Goal: Information Seeking & Learning: Learn about a topic

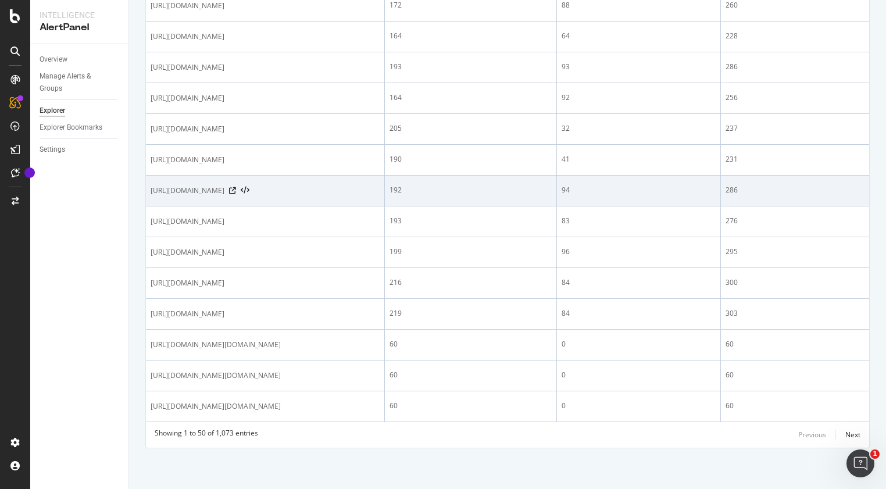
scroll to position [2096, 0]
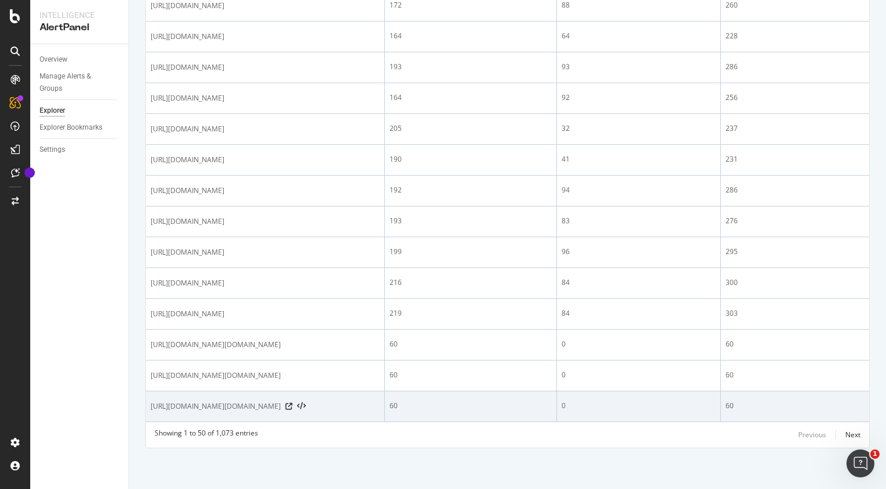
drag, startPoint x: 403, startPoint y: 407, endPoint x: 149, endPoint y: 387, distance: 254.9
click at [149, 391] on td "[URL][DOMAIN_NAME][DOMAIN_NAME]" at bounding box center [265, 406] width 239 height 31
copy span "[URL][DOMAIN_NAME][DOMAIN_NAME]"
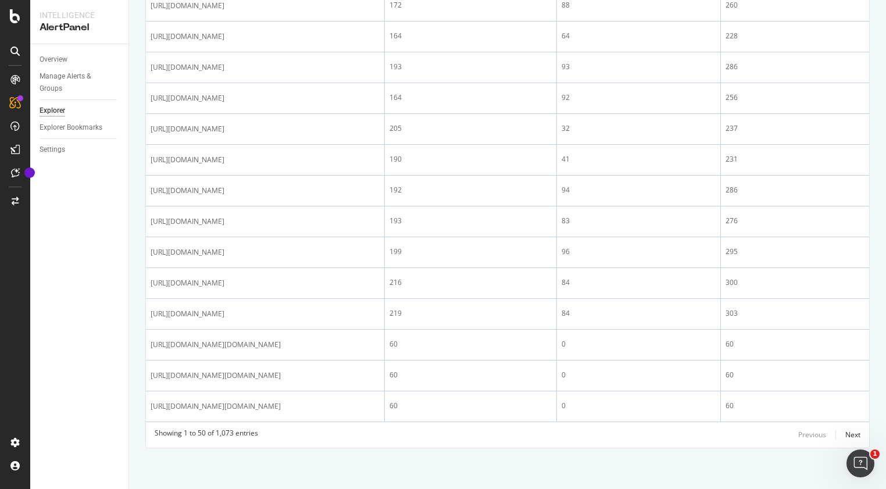
scroll to position [1004, 0]
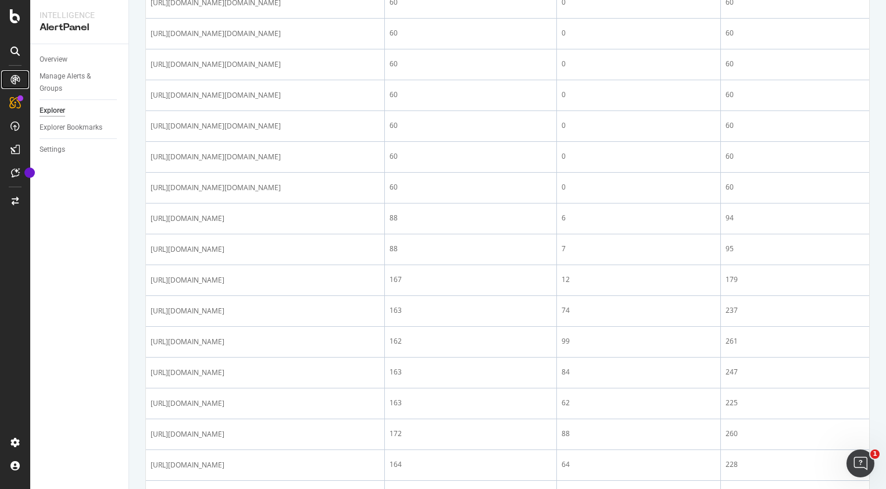
click at [13, 83] on icon at bounding box center [14, 79] width 9 height 9
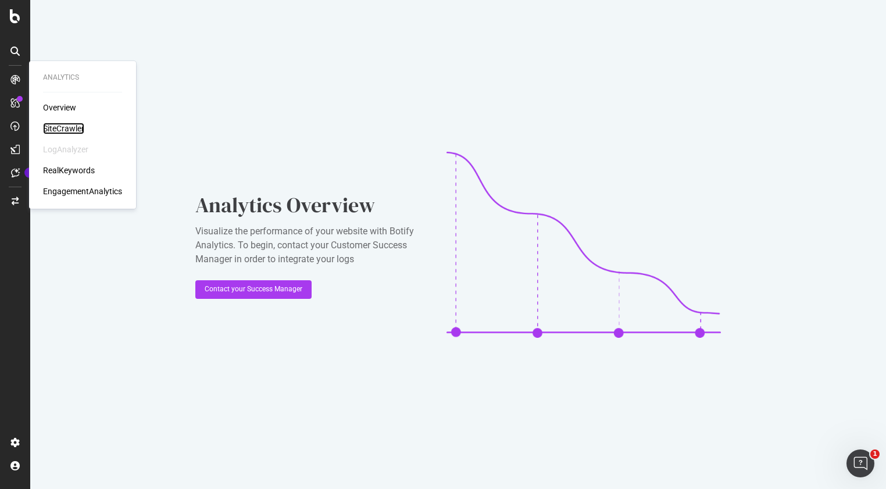
click at [77, 125] on div "SiteCrawler" at bounding box center [63, 129] width 41 height 12
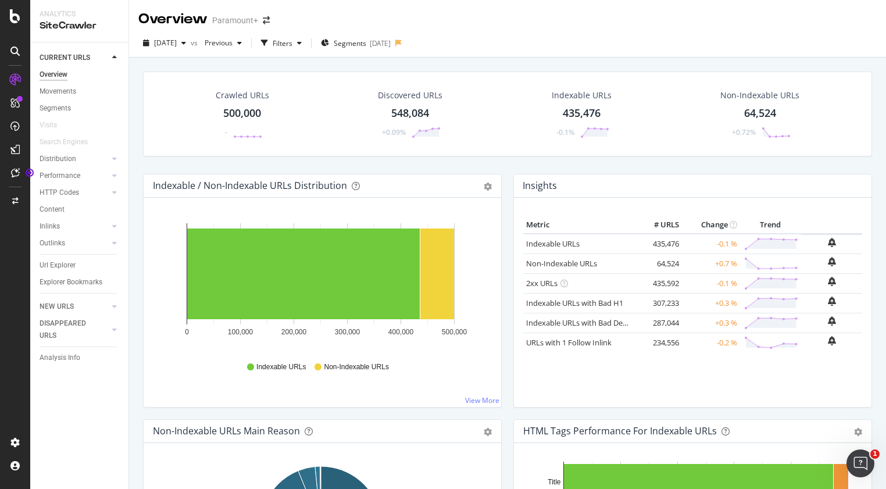
click at [156, 192] on div "Indexable / Non-Indexable URLs Distribution Bar Bar (by Percentage) Table Expor…" at bounding box center [323, 185] width 358 height 23
click at [49, 263] on div "Url Explorer" at bounding box center [58, 265] width 36 height 12
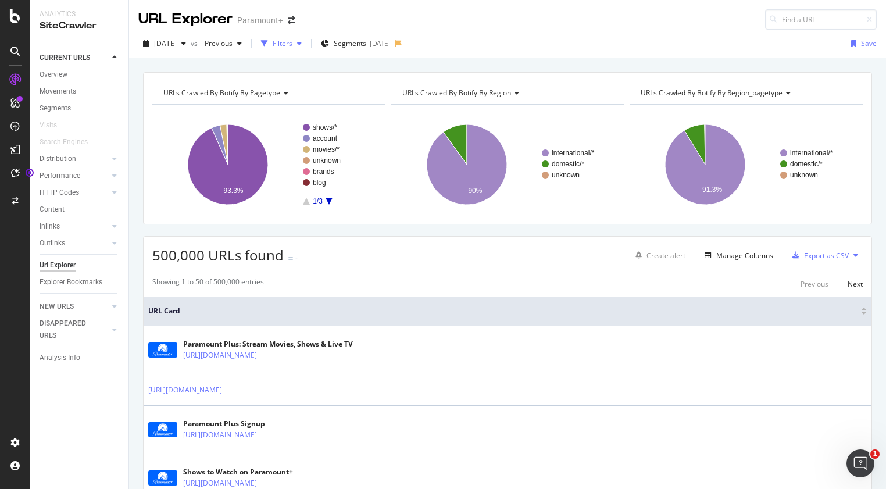
click at [292, 44] on div "Filters" at bounding box center [283, 43] width 20 height 10
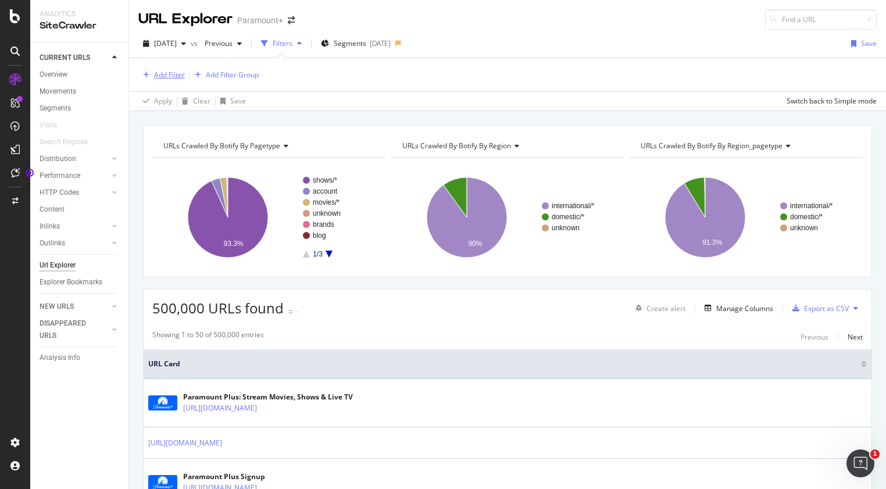
click at [166, 72] on div "Add Filter" at bounding box center [169, 75] width 31 height 10
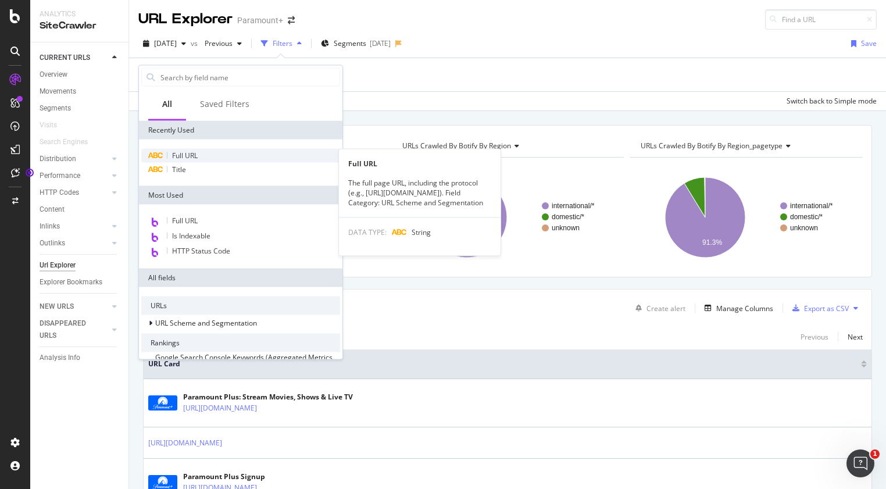
click at [190, 160] on span "Full URL" at bounding box center [185, 156] width 26 height 10
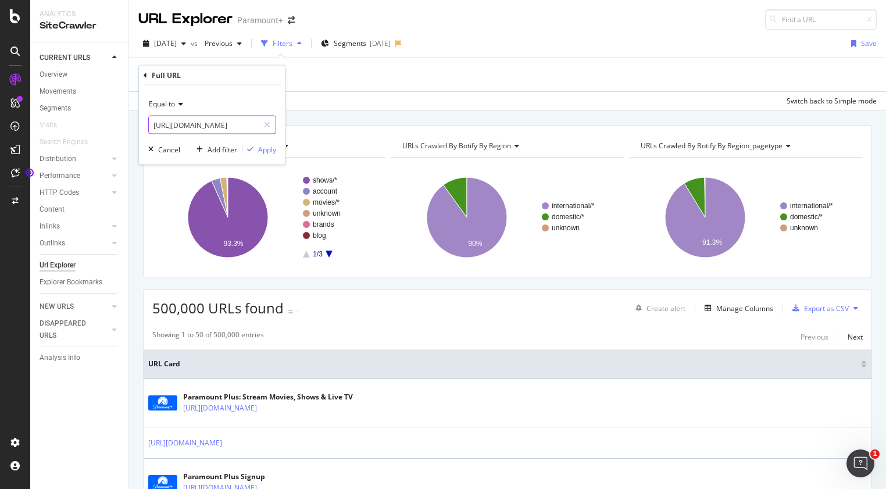
click at [230, 123] on input "[URL][DOMAIN_NAME]" at bounding box center [204, 125] width 110 height 19
click at [170, 102] on span "Equal to" at bounding box center [162, 104] width 26 height 10
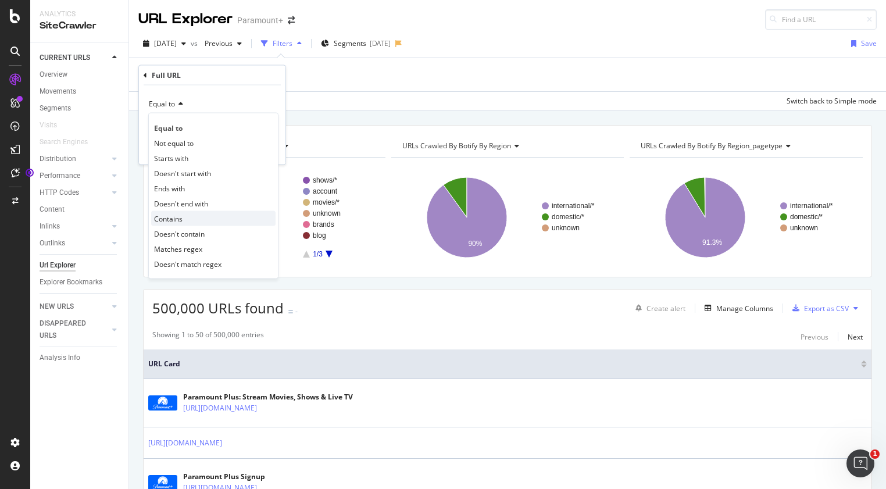
click at [174, 221] on span "Contains" at bounding box center [168, 218] width 28 height 10
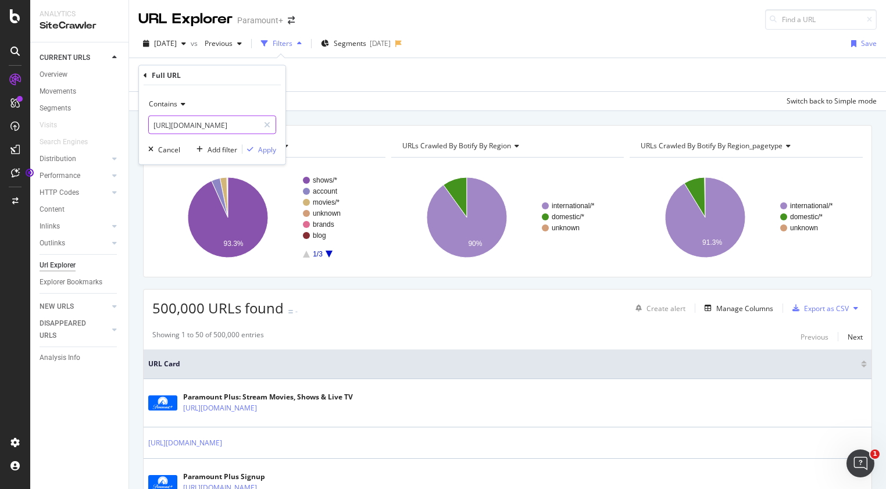
click at [206, 122] on input "[URL][DOMAIN_NAME]" at bounding box center [204, 125] width 110 height 19
paste input "[DOMAIN_NAME]"
type input "[URL][DOMAIN_NAME]"
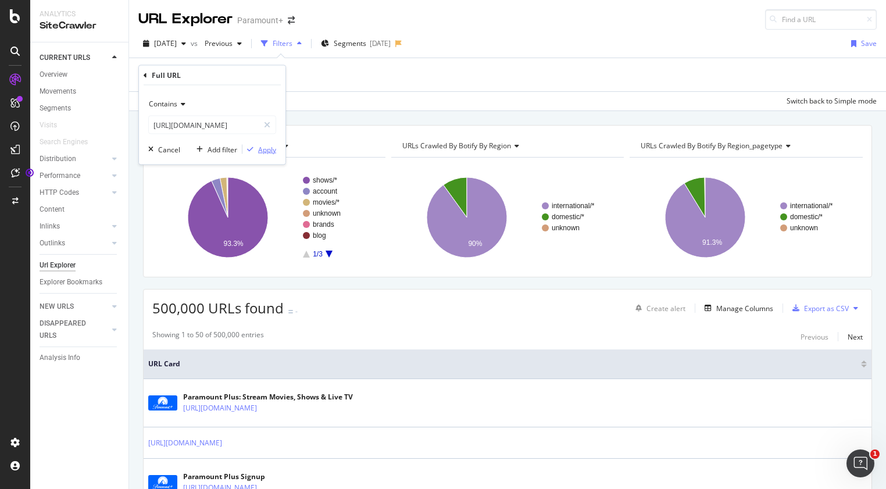
click at [271, 149] on div "Apply" at bounding box center [267, 149] width 18 height 10
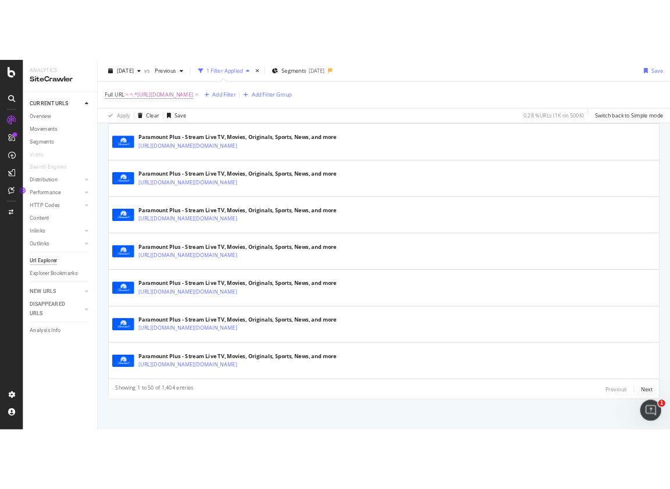
scroll to position [2604, 0]
